Goal: Task Accomplishment & Management: Complete application form

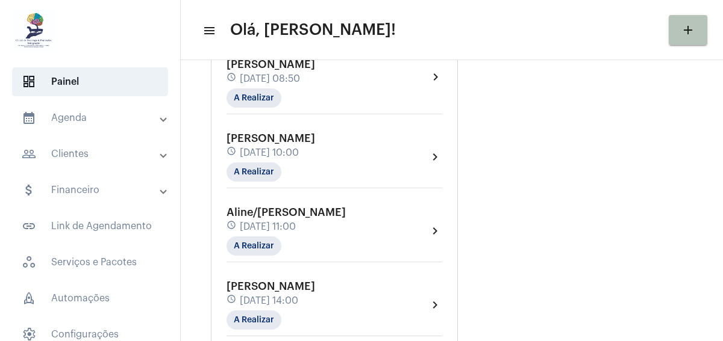
scroll to position [241, 0]
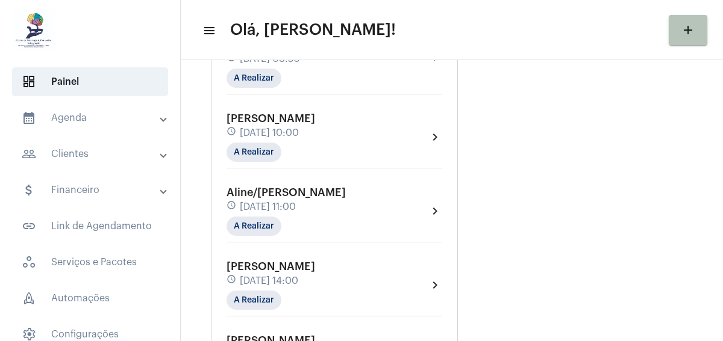
click at [348, 192] on div "Aline/[PERSON_NAME] schedule [DATE] 11:00 A Realizar chevron_right" at bounding box center [334, 211] width 216 height 49
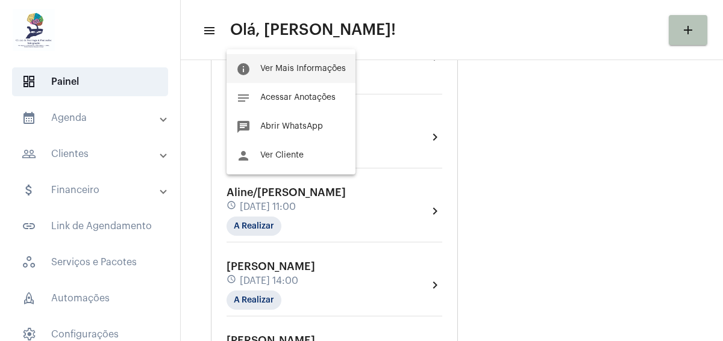
click at [322, 66] on span "Ver Mais Informações" at bounding box center [303, 68] width 86 height 8
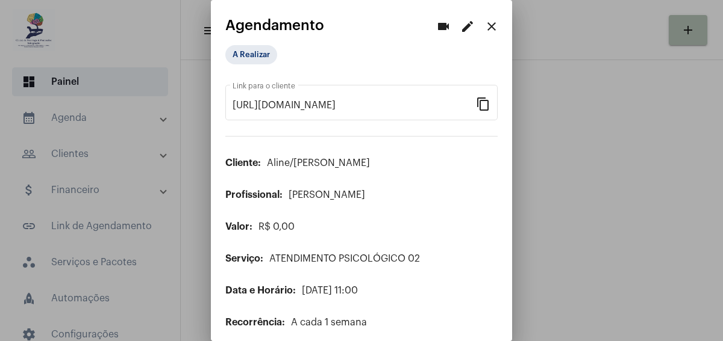
click at [572, 77] on div at bounding box center [361, 170] width 723 height 341
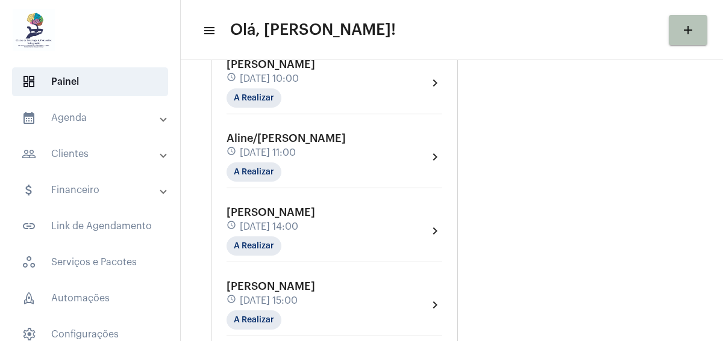
scroll to position [301, 0]
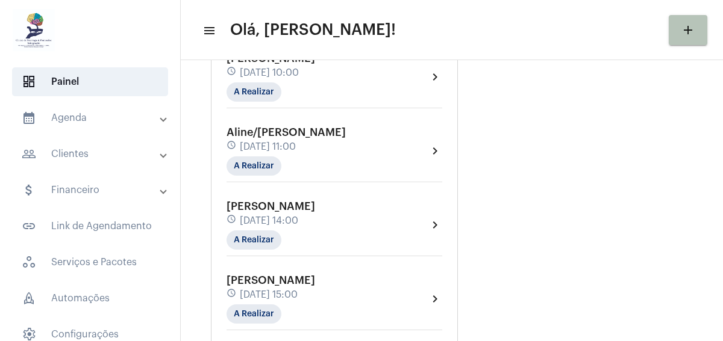
click at [340, 201] on div "[PERSON_NAME] schedule [DATE] 14:00 A Realizar chevron_right" at bounding box center [334, 225] width 216 height 49
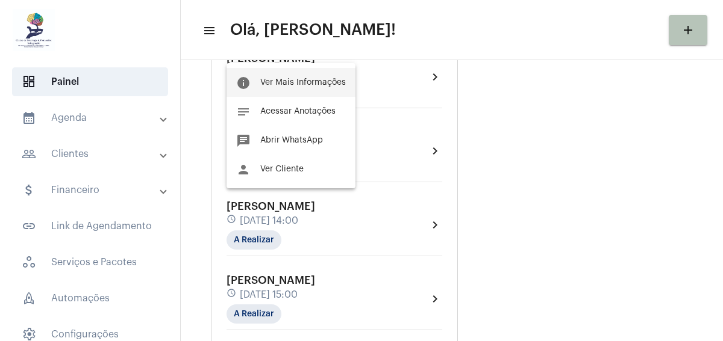
click at [332, 78] on span "Ver Mais Informações" at bounding box center [303, 82] width 86 height 8
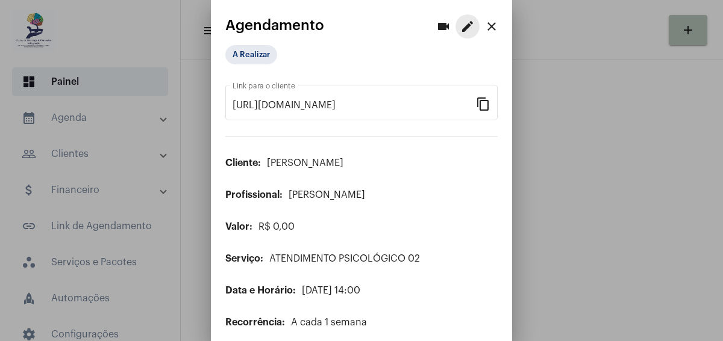
click at [460, 23] on mat-icon "edit" at bounding box center [467, 26] width 14 height 14
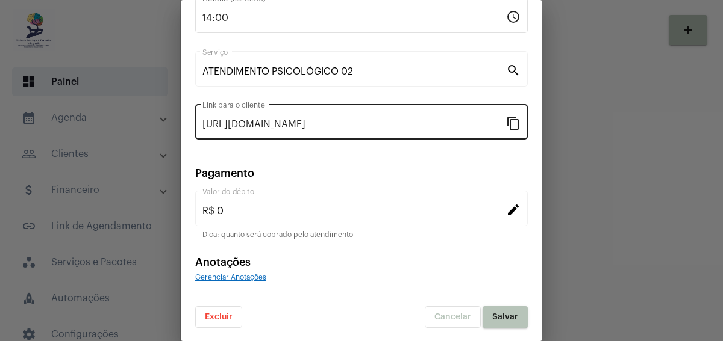
scroll to position [178, 0]
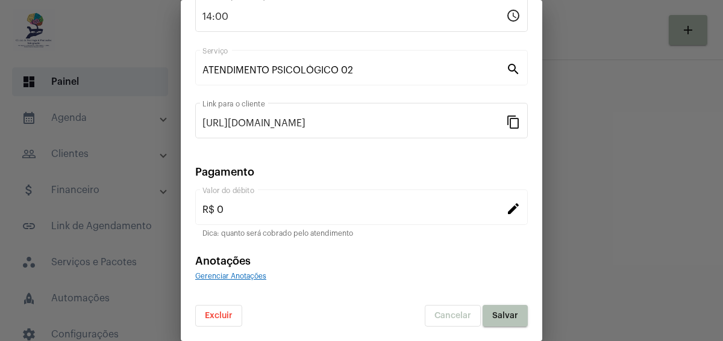
click at [226, 310] on button "Excluir" at bounding box center [218, 316] width 47 height 22
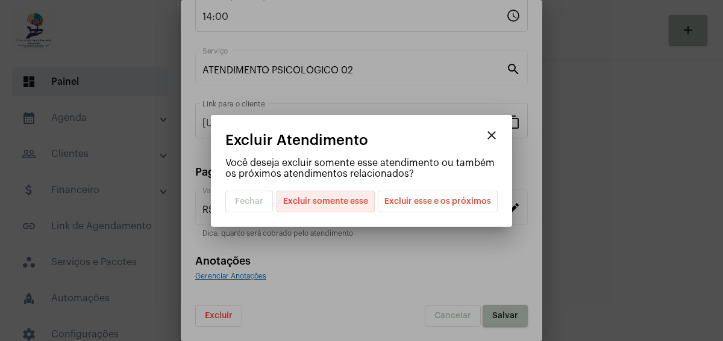
click at [346, 202] on span "Excluir somente esse" at bounding box center [325, 202] width 85 height 20
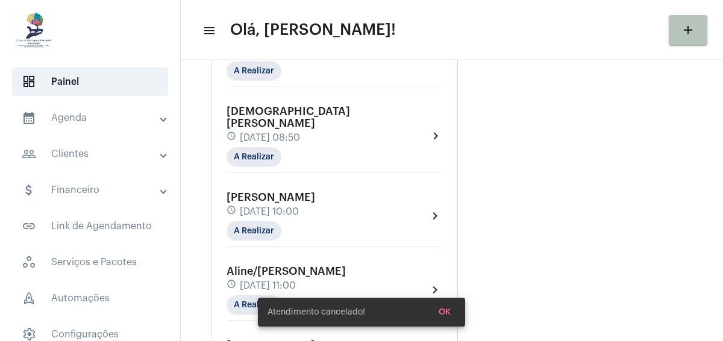
scroll to position [241, 0]
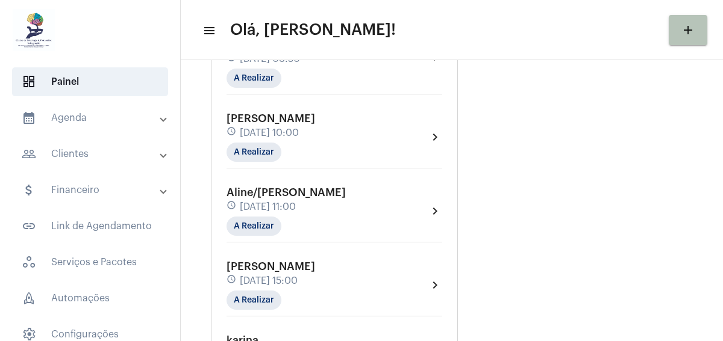
click at [346, 190] on div "Aline/[PERSON_NAME] schedule [DATE] 11:00 A Realizar chevron_right" at bounding box center [334, 211] width 216 height 49
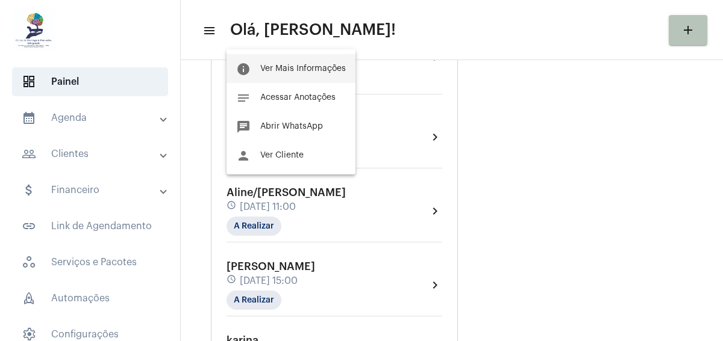
click at [332, 69] on span "Ver Mais Informações" at bounding box center [303, 68] width 86 height 8
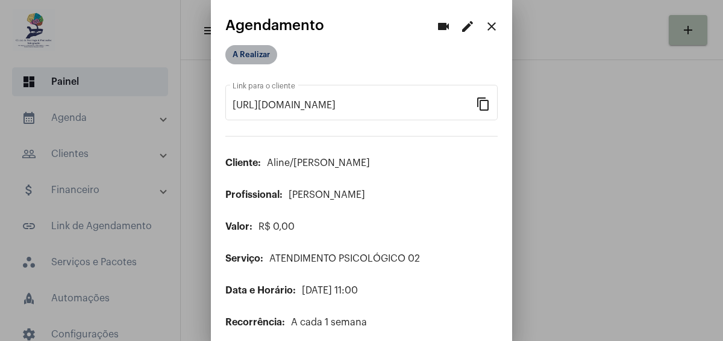
click at [234, 54] on mat-chip "A Realizar" at bounding box center [251, 54] width 52 height 19
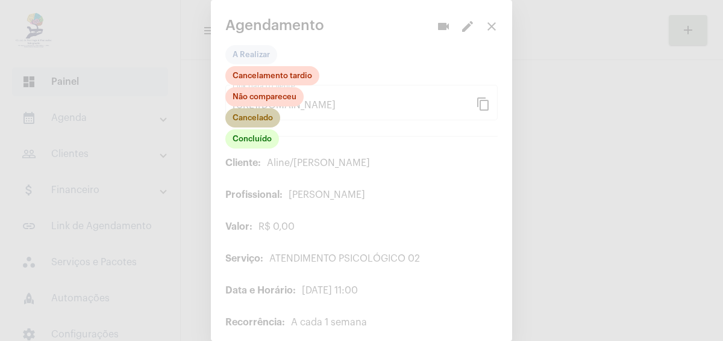
click at [260, 118] on mat-chip "Cancelado" at bounding box center [252, 117] width 55 height 19
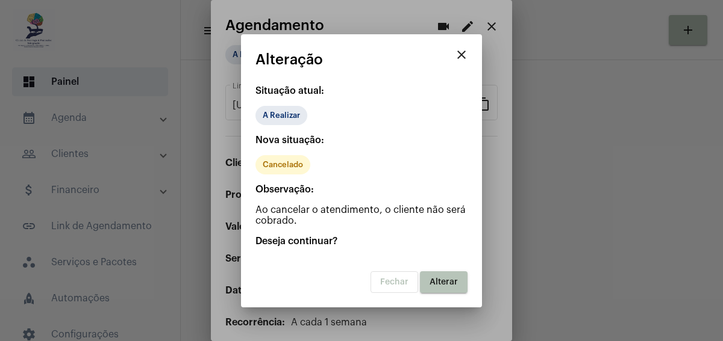
click at [457, 283] on span "Alterar" at bounding box center [443, 282] width 28 height 8
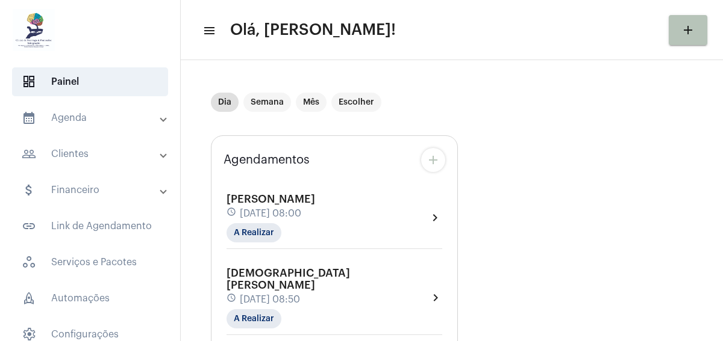
click at [438, 154] on mat-icon "add" at bounding box center [433, 160] width 14 height 14
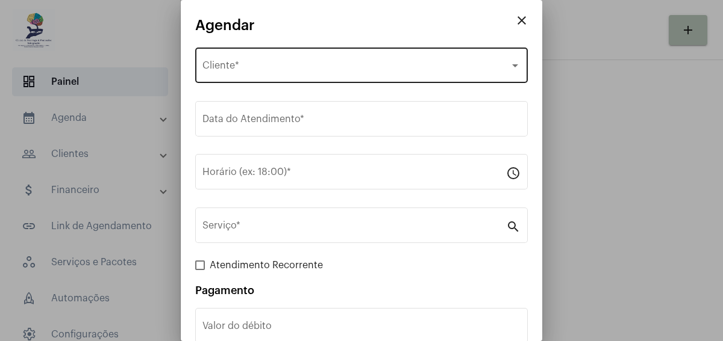
click at [404, 60] on div "Selecione o Cliente Cliente *" at bounding box center [361, 64] width 318 height 38
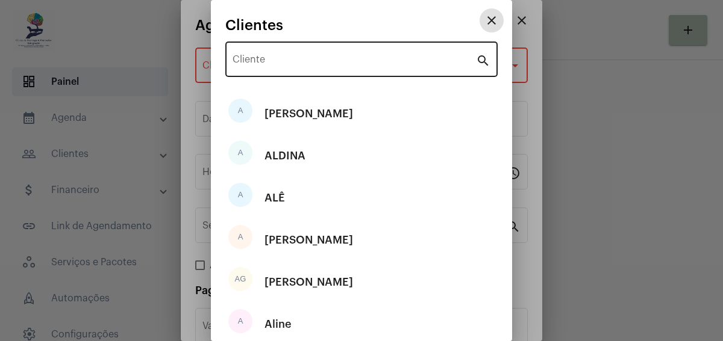
click at [405, 60] on input "Cliente" at bounding box center [353, 62] width 243 height 11
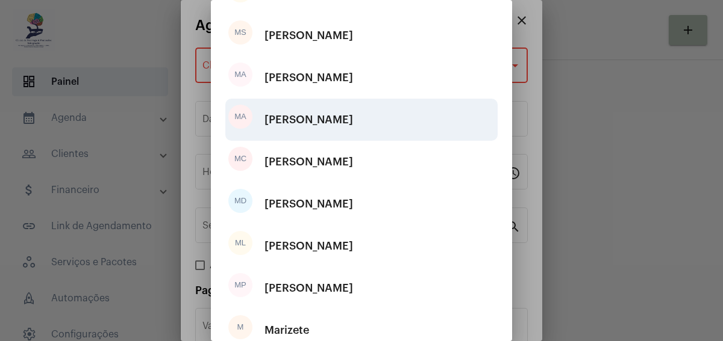
scroll to position [181, 0]
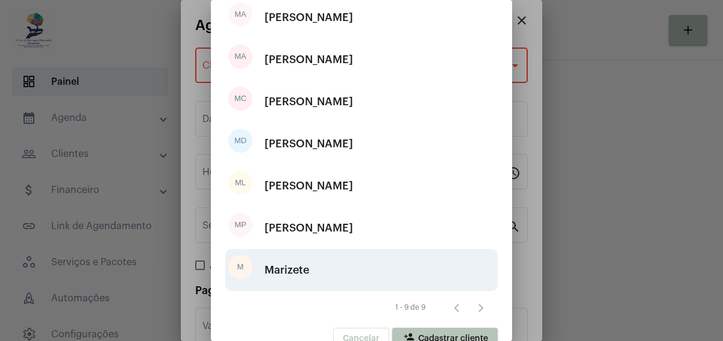
type input "mar"
click at [317, 267] on div "M Marizete" at bounding box center [361, 270] width 272 height 42
type input "R$"
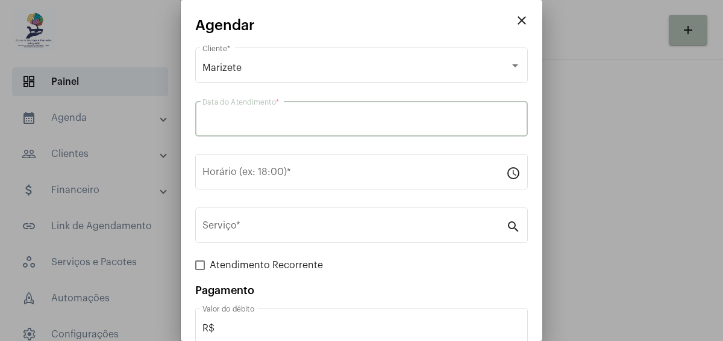
click at [320, 118] on input "Data do Atendimento *" at bounding box center [361, 121] width 318 height 11
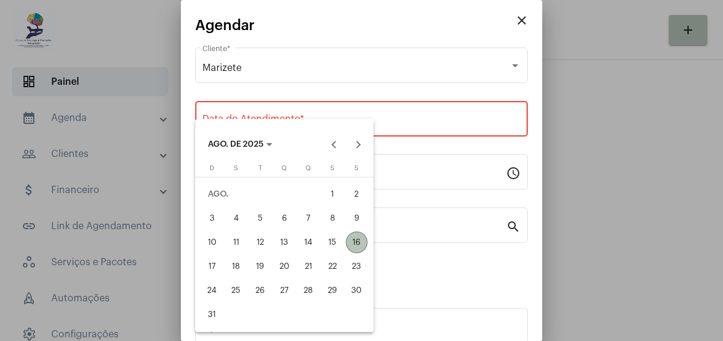
click at [355, 241] on div "16" at bounding box center [357, 243] width 22 height 22
type input "[DATE]"
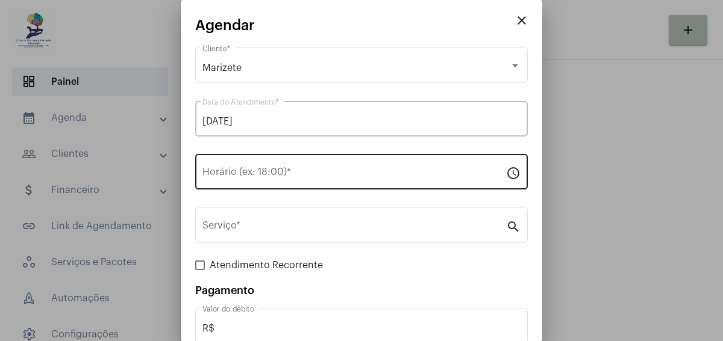
click at [316, 167] on div "Horário (ex: 18:00) *" at bounding box center [354, 171] width 304 height 38
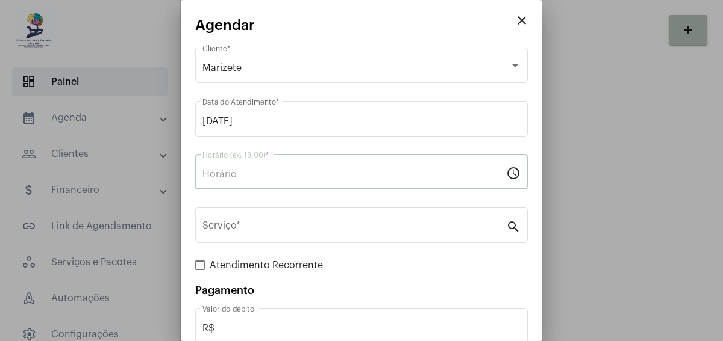
click at [316, 175] on input "Horário (ex: 18:00) *" at bounding box center [354, 174] width 304 height 11
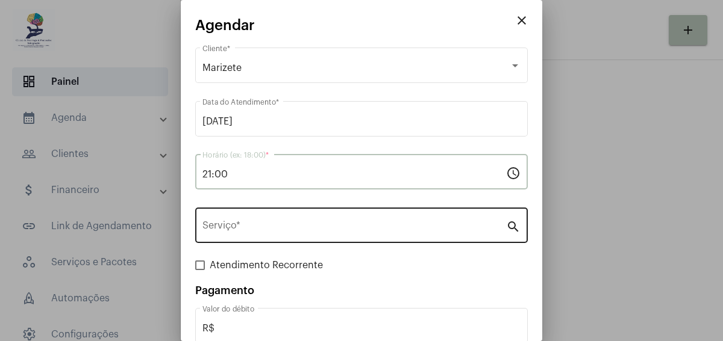
type input "21:00"
click at [327, 225] on input "Serviço *" at bounding box center [354, 228] width 304 height 11
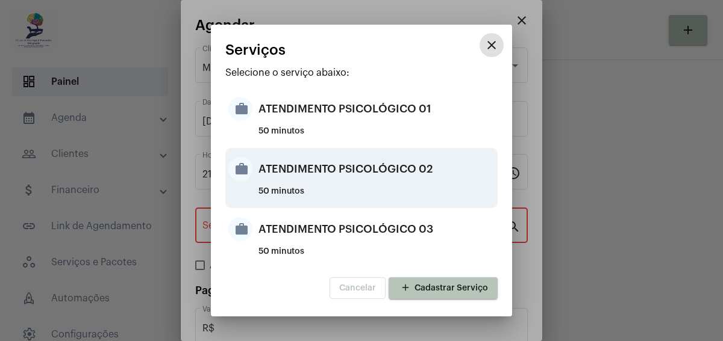
click at [334, 158] on div "ATENDIMENTO PSICOLÓGICO 02" at bounding box center [376, 169] width 236 height 36
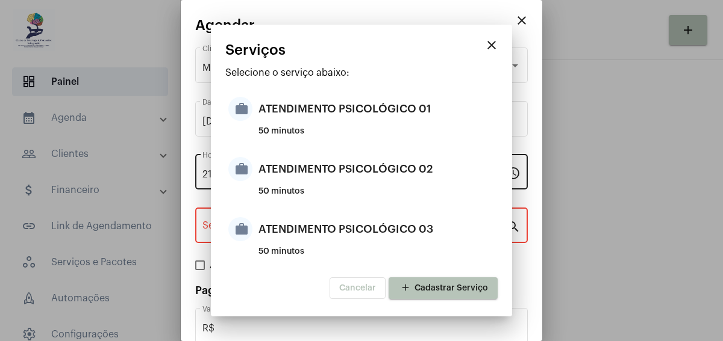
type input "ATENDIMENTO PSICOLÓGICO 02"
type input "R$ 135"
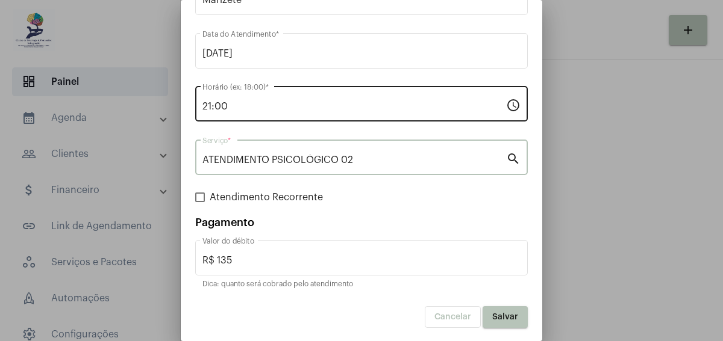
scroll to position [69, 0]
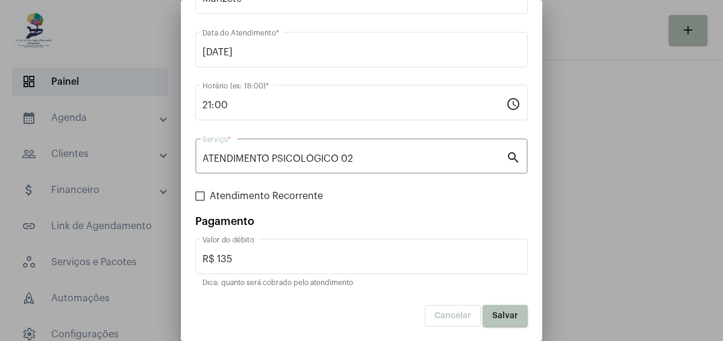
click at [502, 315] on span "Salvar" at bounding box center [505, 316] width 26 height 8
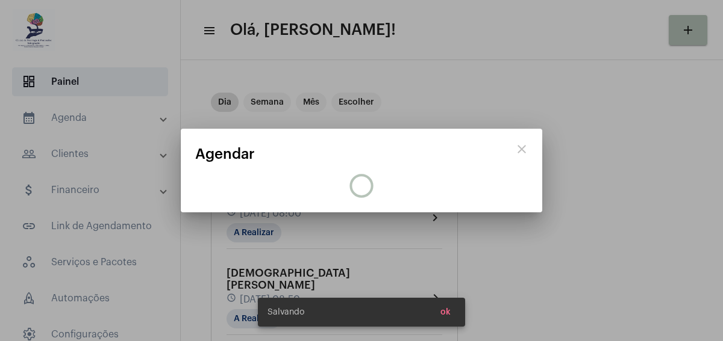
scroll to position [0, 0]
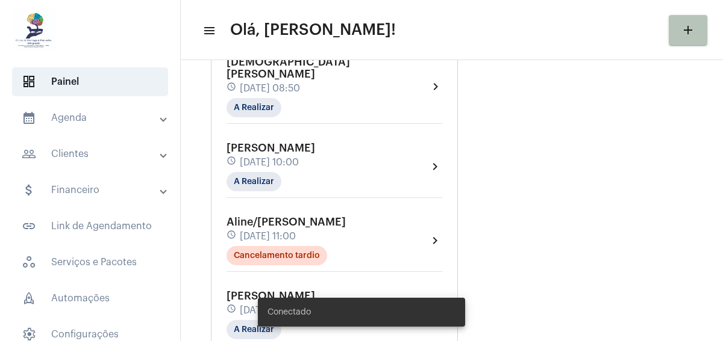
scroll to position [181, 0]
